Goal: Transaction & Acquisition: Book appointment/travel/reservation

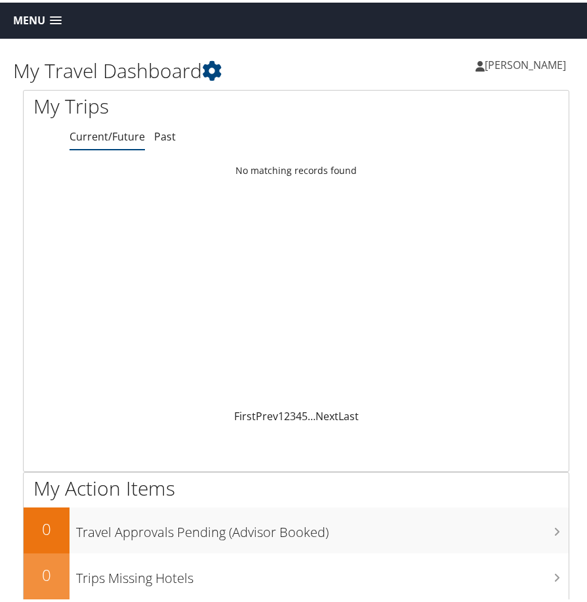
click at [64, 22] on link "Menu" at bounding box center [38, 18] width 62 height 22
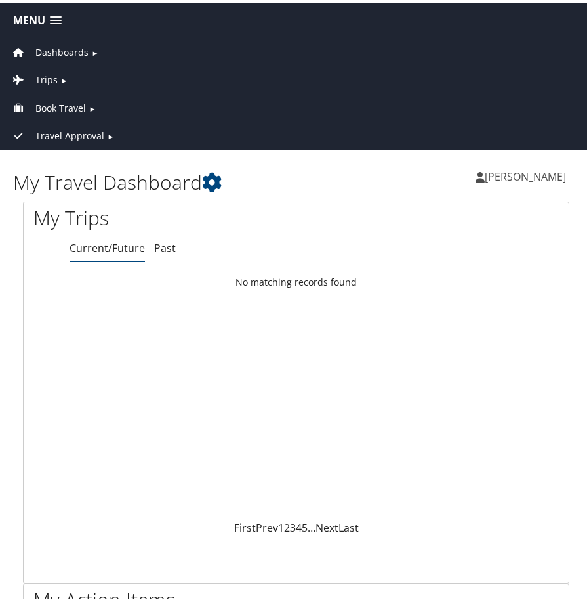
click at [72, 74] on link "Trips ►" at bounding box center [296, 74] width 586 height 28
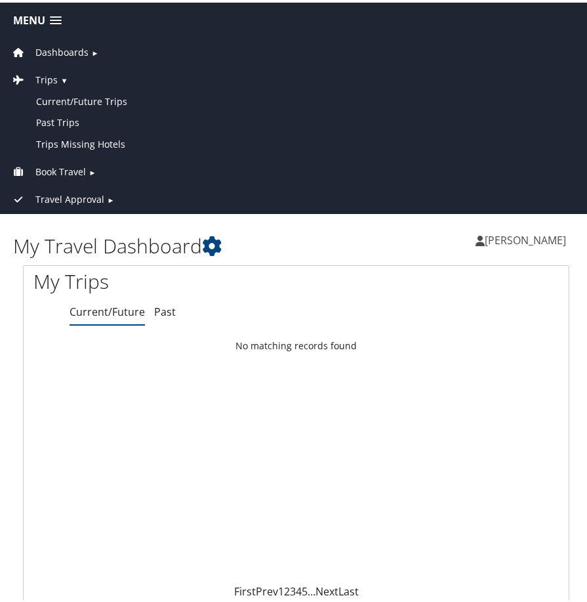
click at [82, 169] on span "Book Travel" at bounding box center [60, 169] width 51 height 14
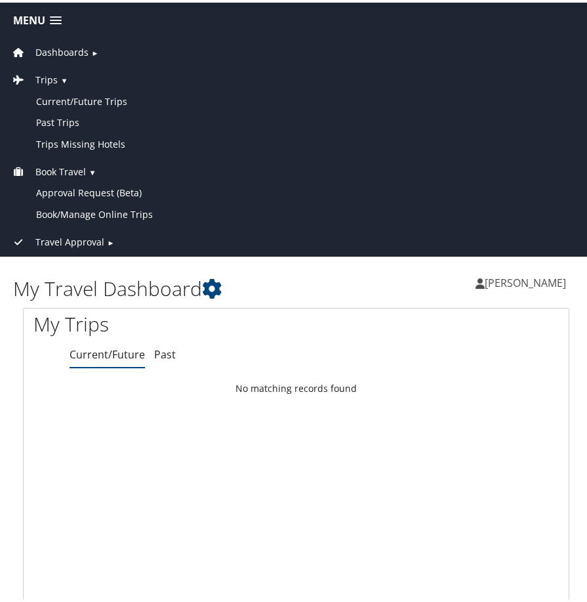
click at [115, 233] on link "Travel Approval ►" at bounding box center [296, 236] width 586 height 28
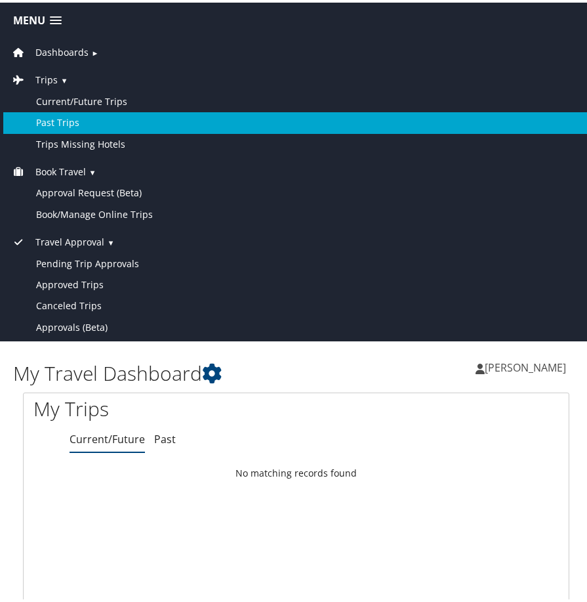
click at [89, 119] on link "Past Trips" at bounding box center [296, 120] width 586 height 21
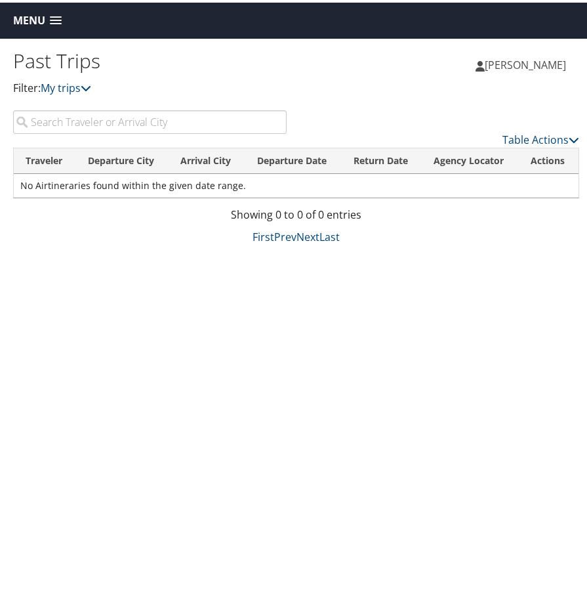
click at [28, 5] on div "Menu Dashboards ► My Travel Dashboard Trips ► Current/Future Trips Past Trips T…" at bounding box center [296, 18] width 593 height 36
click at [60, 17] on span at bounding box center [56, 18] width 12 height 9
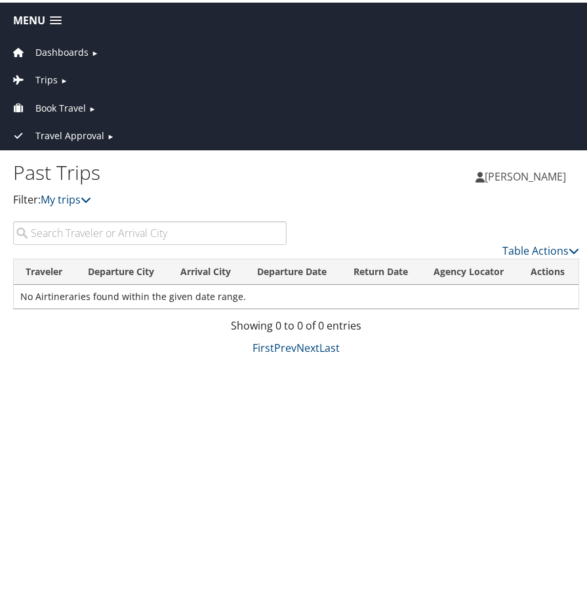
click at [56, 72] on link "Trips ►" at bounding box center [296, 74] width 586 height 28
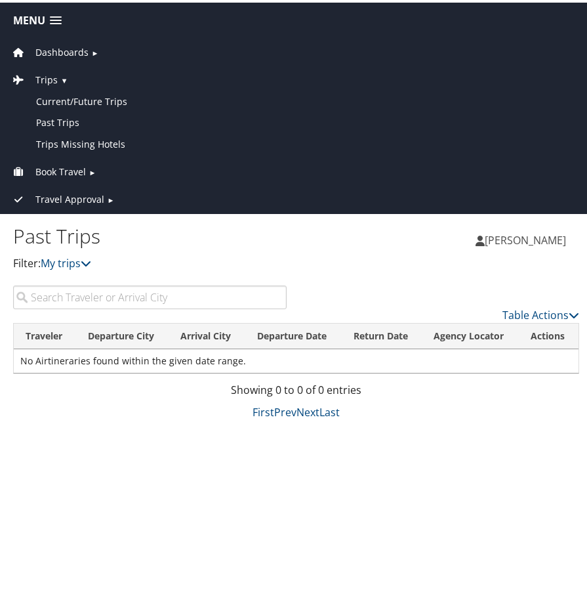
click at [98, 179] on link "Book Travel ►" at bounding box center [296, 166] width 586 height 28
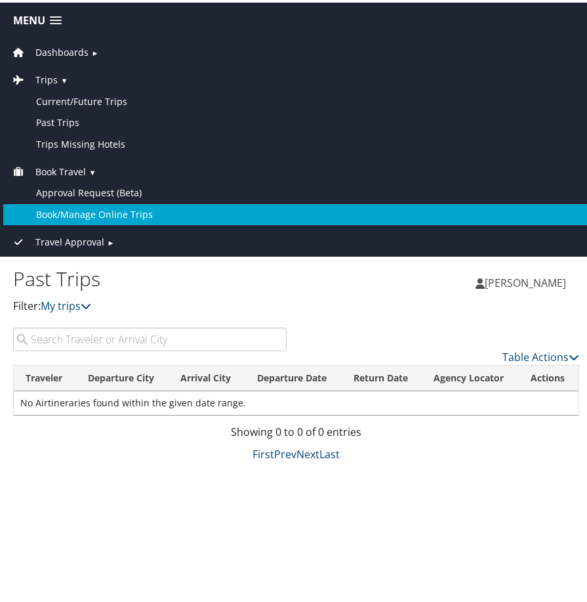
click at [142, 211] on link "Book/Manage Online Trips" at bounding box center [296, 211] width 586 height 21
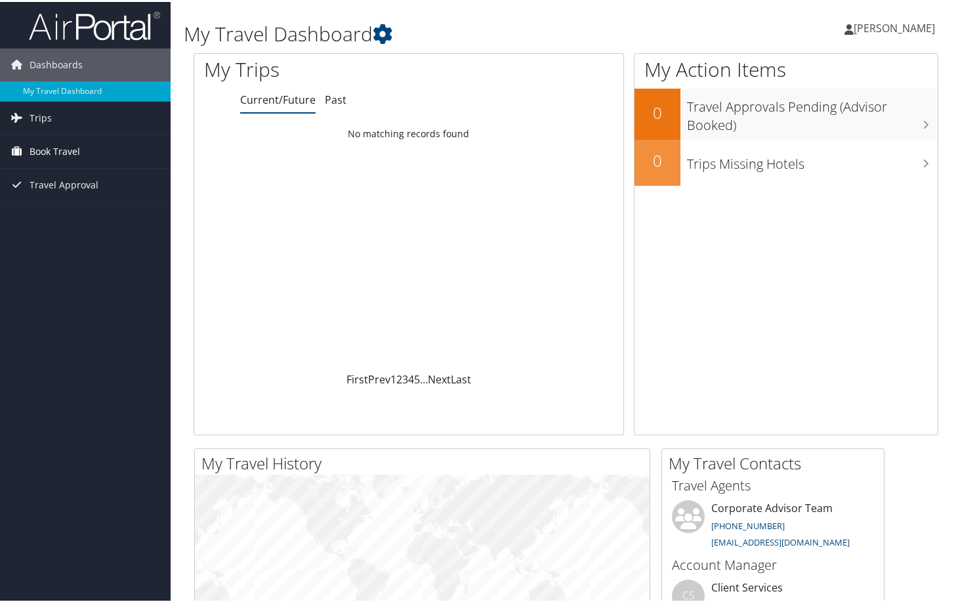
click at [64, 151] on span "Book Travel" at bounding box center [55, 149] width 51 height 33
click at [68, 194] on link "Book/Manage Online Trips" at bounding box center [85, 196] width 171 height 20
click at [336, 182] on div "Loading... No matching records found" at bounding box center [408, 244] width 429 height 249
click at [64, 151] on span "Book Travel" at bounding box center [55, 149] width 51 height 33
click at [69, 177] on span "Travel Approval" at bounding box center [64, 183] width 69 height 33
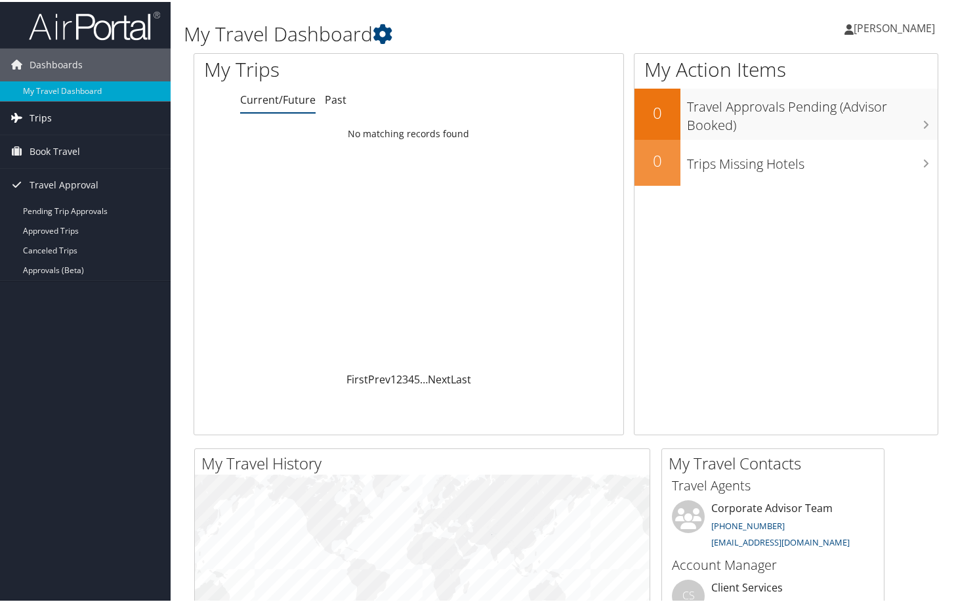
click at [56, 114] on link "Trips" at bounding box center [85, 116] width 171 height 33
